Goal: Task Accomplishment & Management: Manage account settings

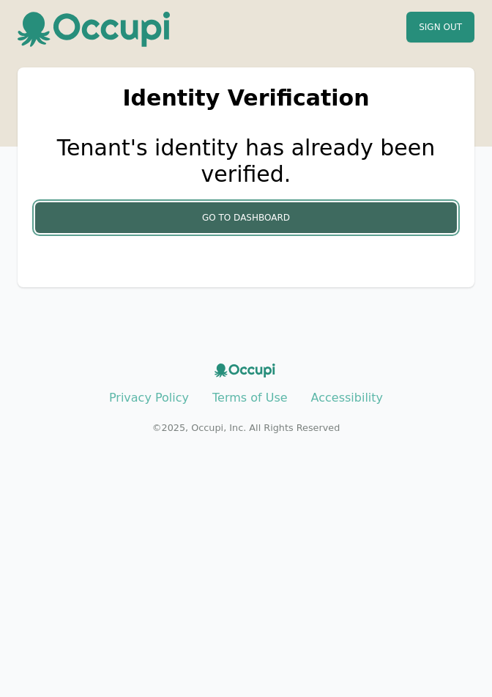
click at [220, 202] on button "Go to Dashboard" at bounding box center [246, 217] width 422 height 31
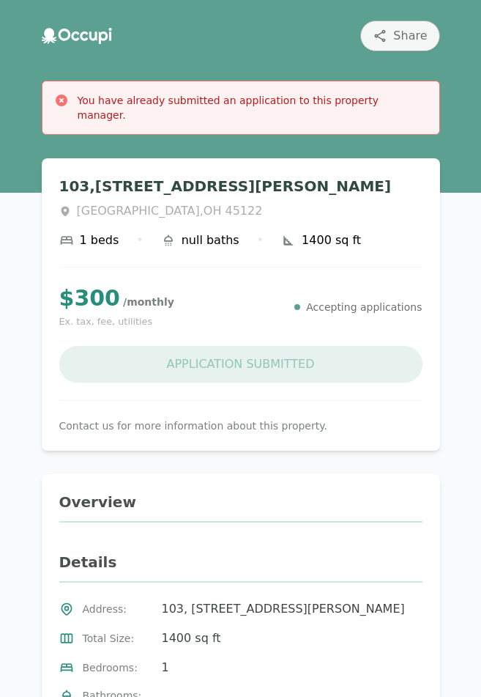
click at [72, 38] on icon at bounding box center [75, 36] width 8 height 10
click at [46, 37] on icon at bounding box center [49, 36] width 15 height 16
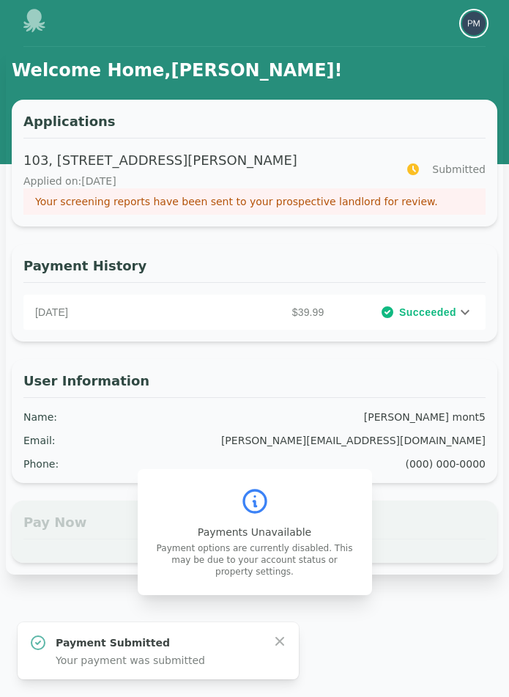
click at [475, 26] on img "button" at bounding box center [473, 23] width 23 height 23
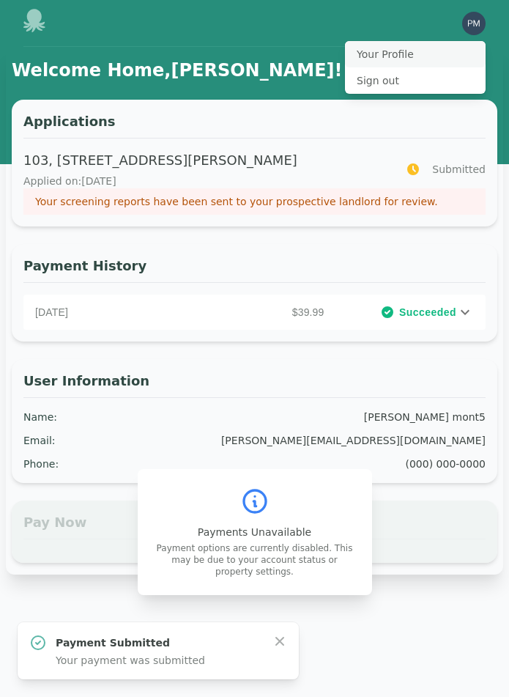
click at [393, 58] on button "Your Profile" at bounding box center [415, 54] width 141 height 26
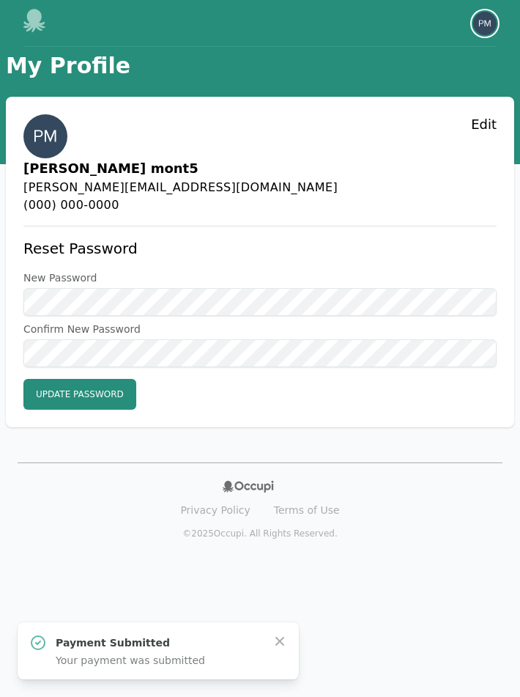
click at [483, 18] on img "button" at bounding box center [484, 23] width 23 height 23
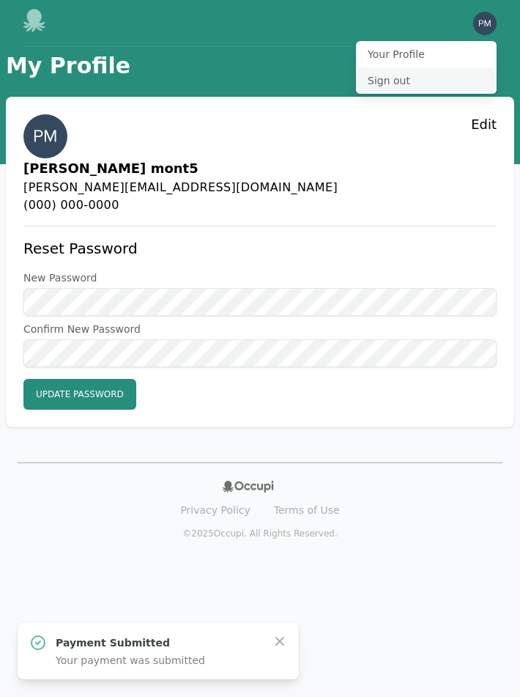
click at [397, 76] on button "Sign out" at bounding box center [426, 80] width 141 height 26
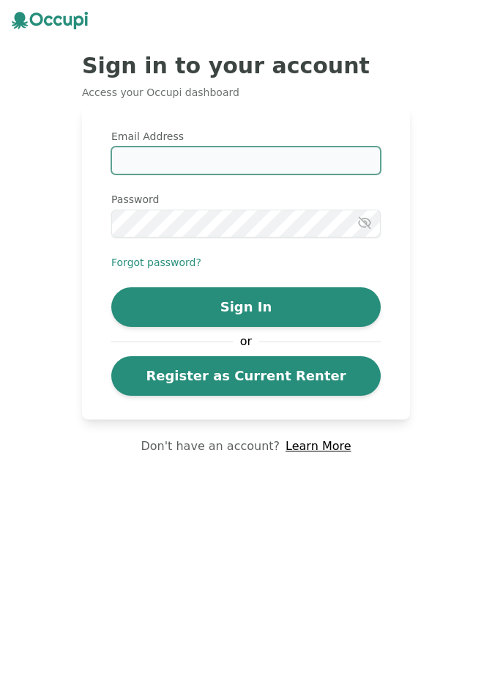
click at [187, 167] on input "Email Address" at bounding box center [246, 160] width 270 height 28
click at [177, 160] on input "**********" at bounding box center [246, 160] width 270 height 28
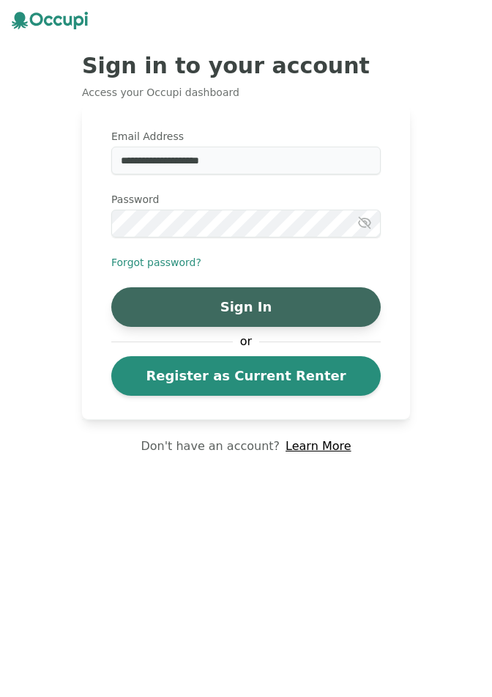
type input "**********"
click at [248, 291] on button "Sign In" at bounding box center [246, 307] width 270 height 40
